Goal: Find contact information: Find contact information

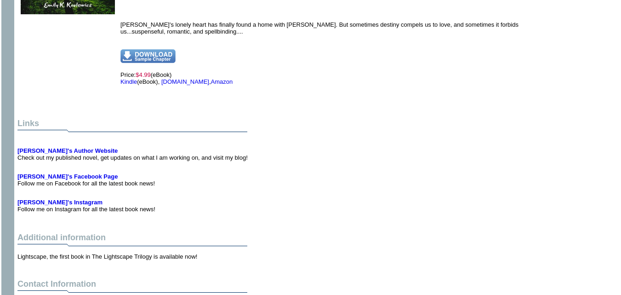
scroll to position [445, 0]
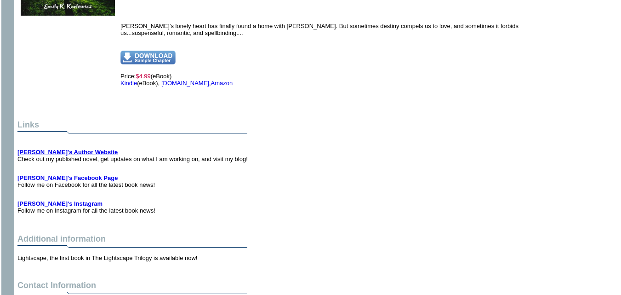
click at [67, 148] on b "Emily's Author Website" at bounding box center [67, 151] width 100 height 7
click at [62, 174] on b "Emily's Facebook Page" at bounding box center [67, 177] width 100 height 7
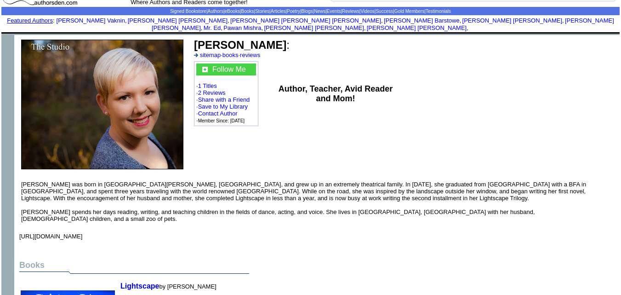
scroll to position [0, 0]
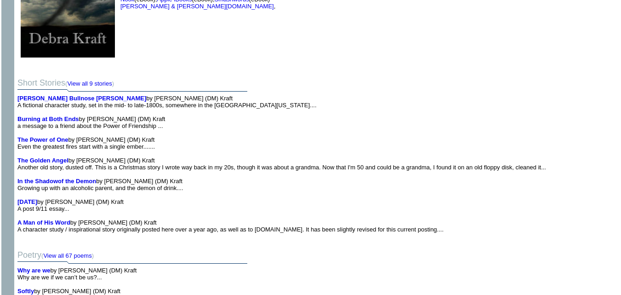
scroll to position [1700, 0]
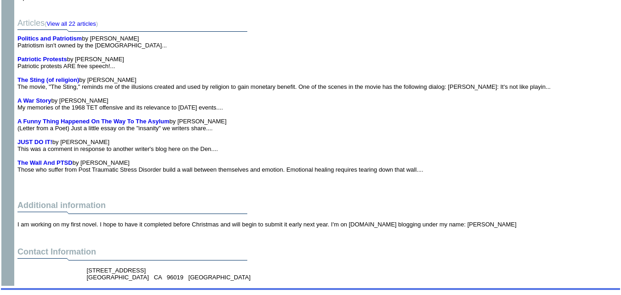
scroll to position [812, 0]
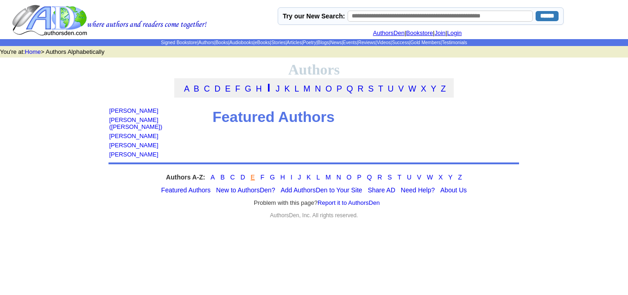
click at [251, 173] on link "E" at bounding box center [253, 176] width 4 height 7
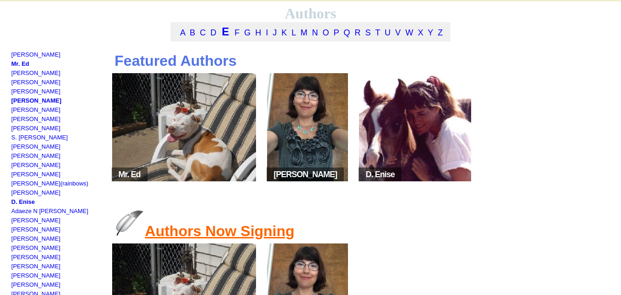
scroll to position [56, 0]
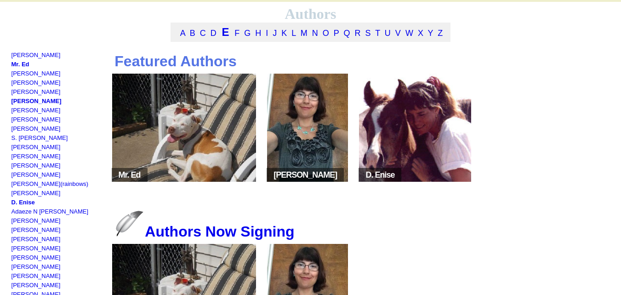
click at [198, 144] on img at bounding box center [184, 128] width 144 height 108
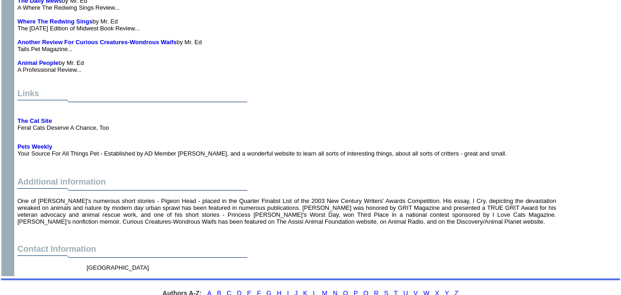
scroll to position [2679, 0]
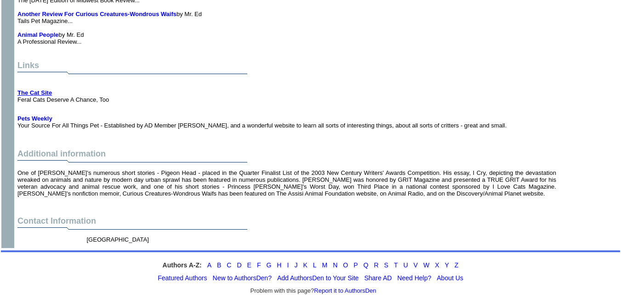
click at [35, 89] on b "The Cat Site" at bounding box center [34, 92] width 34 height 7
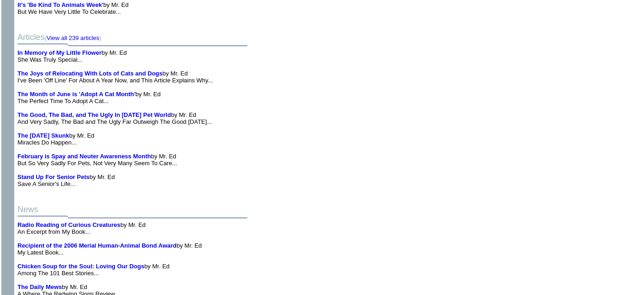
scroll to position [2368, 0]
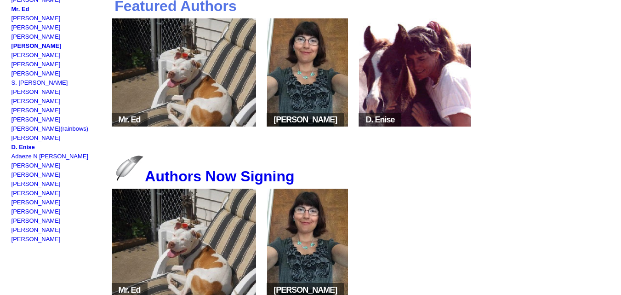
scroll to position [112, 0]
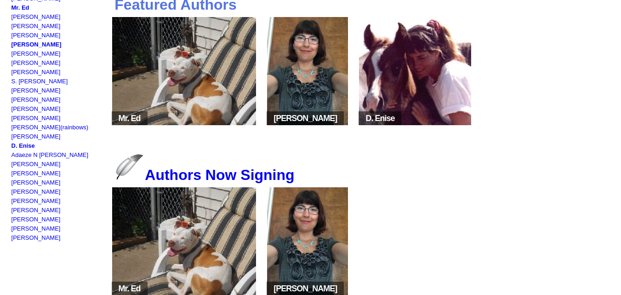
click at [319, 69] on img at bounding box center [307, 71] width 81 height 108
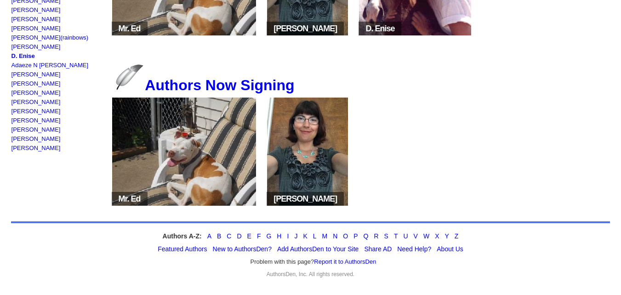
scroll to position [213, 0]
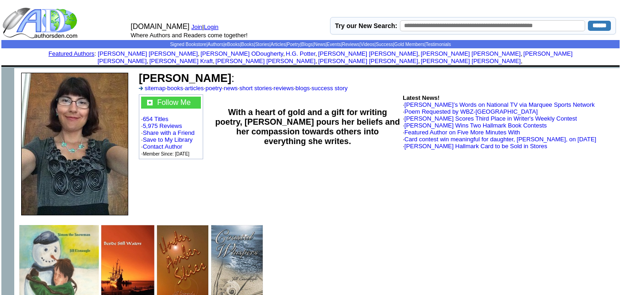
click at [319, 70] on td "[PERSON_NAME] : sitemap · books · articles · poetry · news · short stories · re…" at bounding box center [377, 81] width 480 height 23
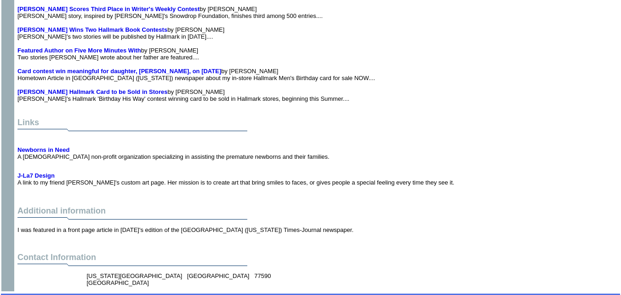
scroll to position [2146, 0]
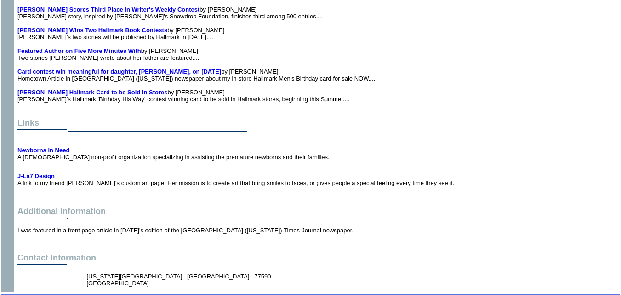
click at [50, 147] on b "Newborns in Need" at bounding box center [43, 150] width 52 height 7
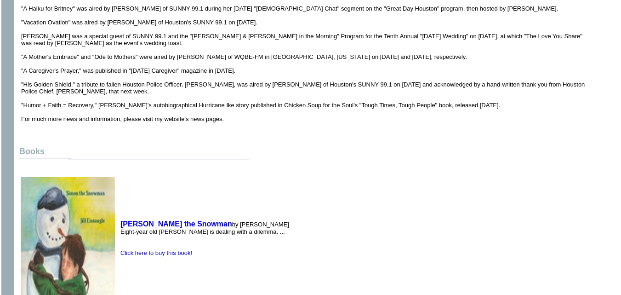
scroll to position [782, 0]
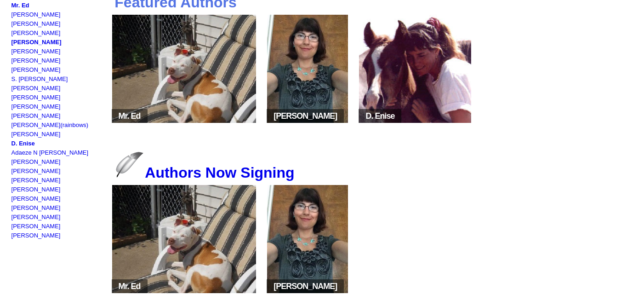
scroll to position [219, 0]
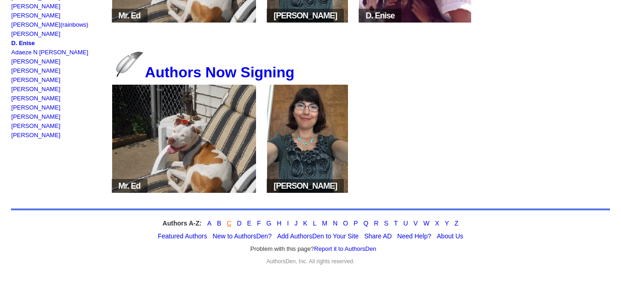
click at [230, 223] on link "C" at bounding box center [229, 222] width 5 height 7
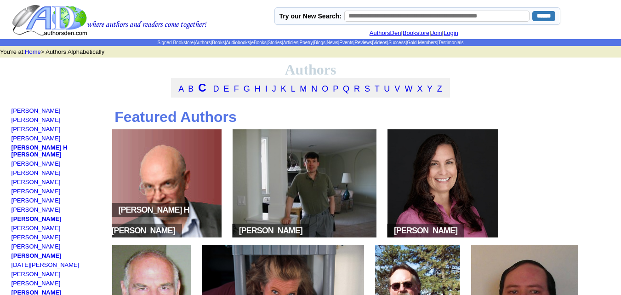
click at [167, 205] on img at bounding box center [166, 183] width 109 height 108
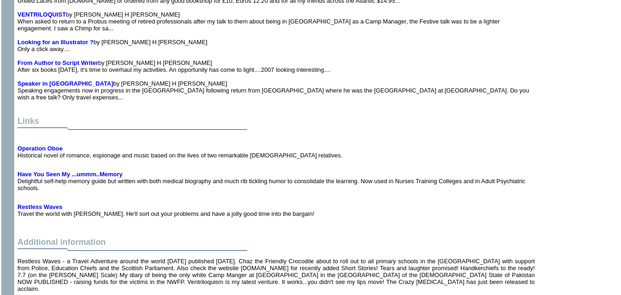
scroll to position [6089, 0]
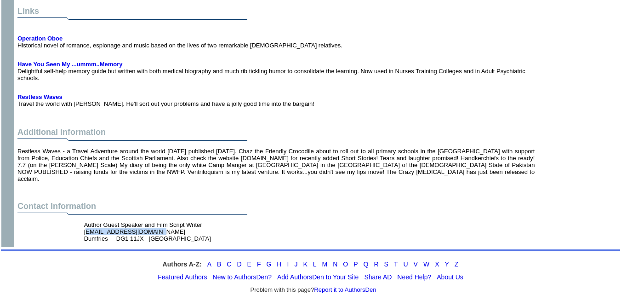
drag, startPoint x: 153, startPoint y: 208, endPoint x: 81, endPoint y: 209, distance: 71.3
click at [82, 219] on td "Author Guest Speaker and Film Script Writer [EMAIL_ADDRESS][DOMAIN_NAME] Dumfri…" at bounding box center [179, 231] width 194 height 24
copy font "[EMAIL_ADDRESS][DOMAIN_NAME]"
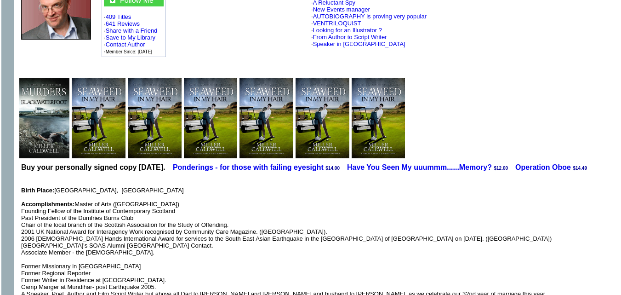
scroll to position [0, 0]
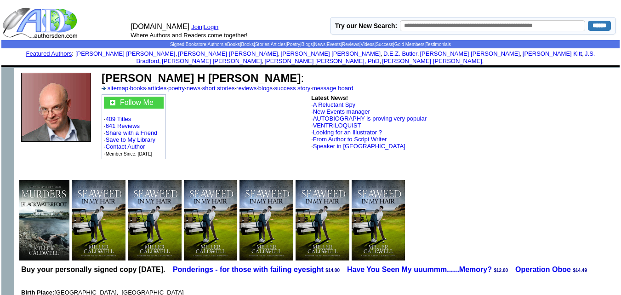
click at [165, 72] on b "[PERSON_NAME] H [PERSON_NAME]" at bounding box center [201, 78] width 199 height 12
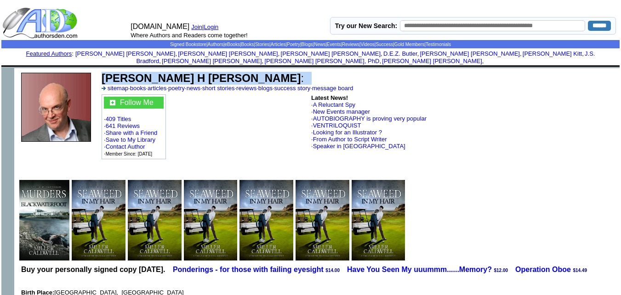
click at [165, 72] on b "[PERSON_NAME] H [PERSON_NAME]" at bounding box center [201, 78] width 199 height 12
click at [207, 70] on td "[PERSON_NAME] H [PERSON_NAME] : sitemap · books · articles · poetry · news · sh…" at bounding box center [264, 81] width 328 height 23
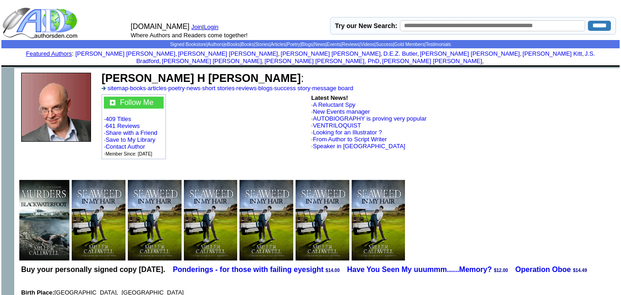
click at [207, 70] on td "[PERSON_NAME] H [PERSON_NAME] : sitemap · books · articles · poetry · news · sh…" at bounding box center [264, 81] width 328 height 23
drag, startPoint x: 188, startPoint y: 70, endPoint x: 102, endPoint y: 64, distance: 86.6
click at [102, 70] on td "[PERSON_NAME] H [PERSON_NAME] : sitemap · books · articles · poetry · news · sh…" at bounding box center [264, 81] width 328 height 23
copy b "[PERSON_NAME] H [PERSON_NAME]"
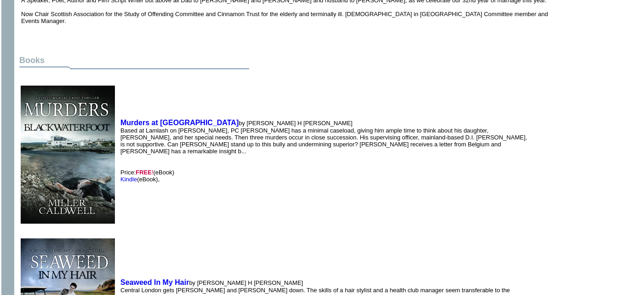
scroll to position [395, 0]
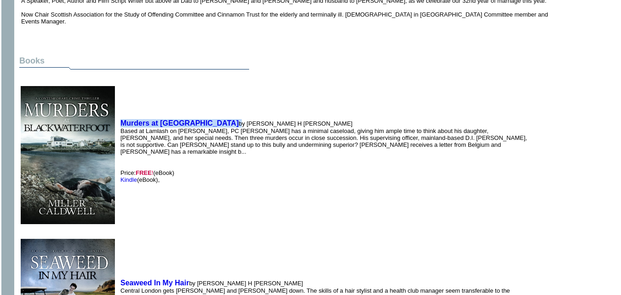
drag, startPoint x: 214, startPoint y: 108, endPoint x: 121, endPoint y: 104, distance: 92.5
click at [121, 104] on td "Murders at [GEOGRAPHIC_DATA] by [PERSON_NAME] H [PERSON_NAME] Based at Lamlash …" at bounding box center [326, 150] width 416 height 151
copy td "Murders at [GEOGRAPHIC_DATA]"
